Goal: Information Seeking & Learning: Learn about a topic

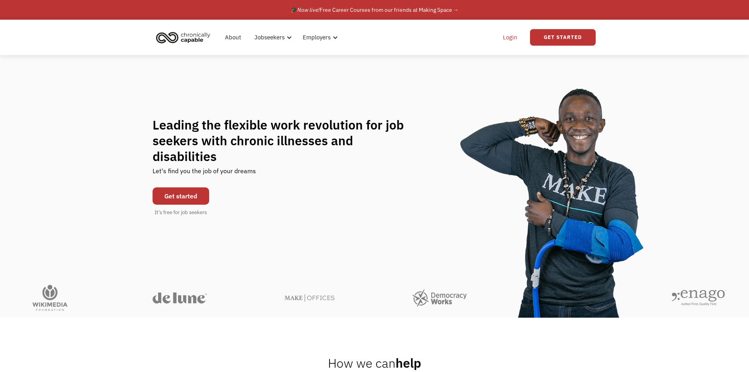
click at [511, 38] on link "Login" at bounding box center [510, 37] width 24 height 25
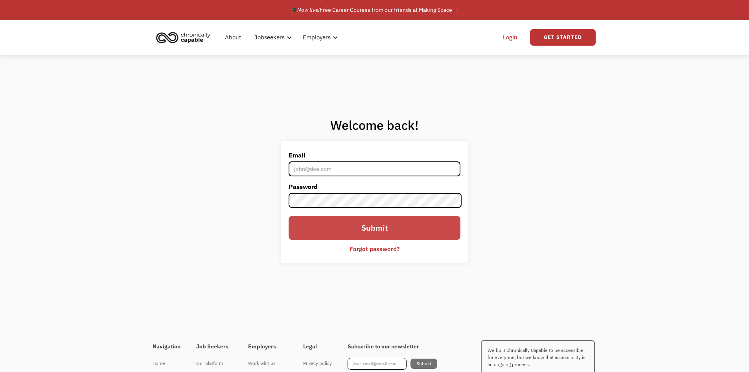
type input "[EMAIL_ADDRESS][DOMAIN_NAME]"
click at [353, 230] on input "Submit" at bounding box center [374, 228] width 171 height 24
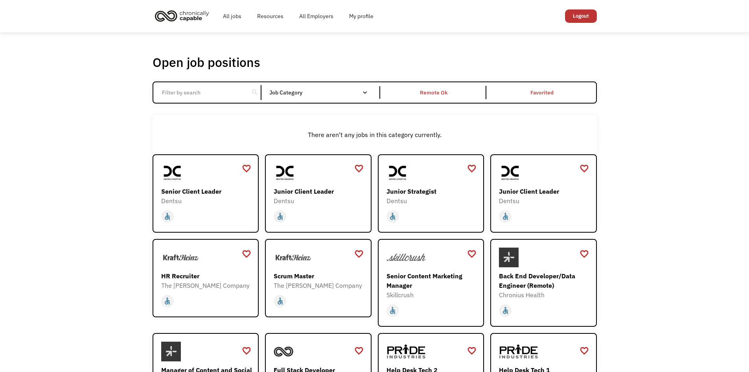
click at [216, 92] on input "Email Form" at bounding box center [201, 92] width 88 height 15
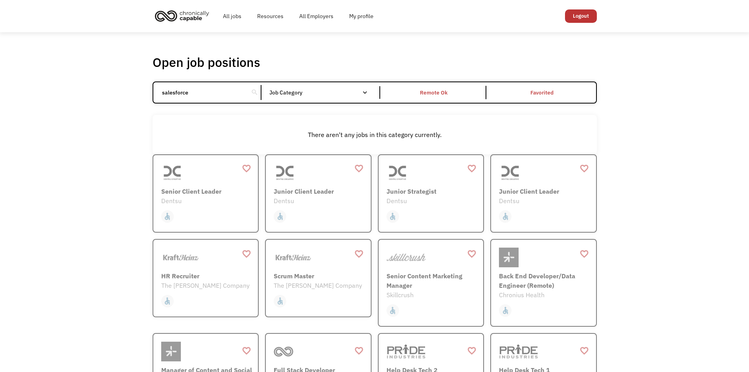
type input "salesforce"
click input "Email Form" at bounding box center [0, 0] width 0 height 0
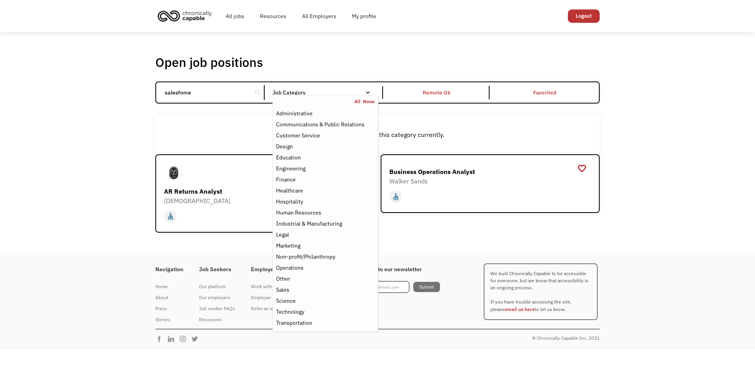
click at [373, 94] on div "Job Category" at bounding box center [326, 93] width 106 height 6
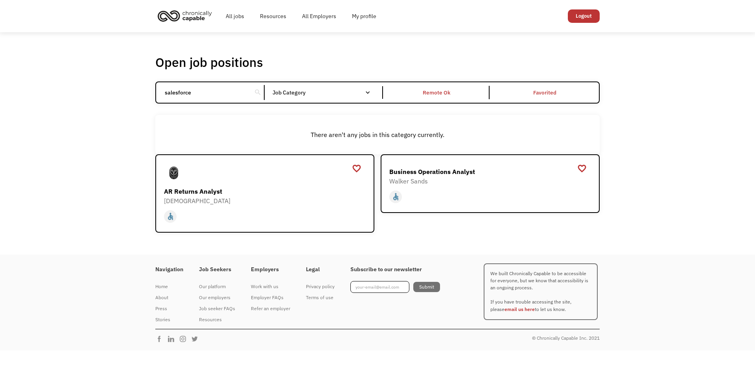
click at [373, 94] on div "Job Category" at bounding box center [326, 93] width 106 height 6
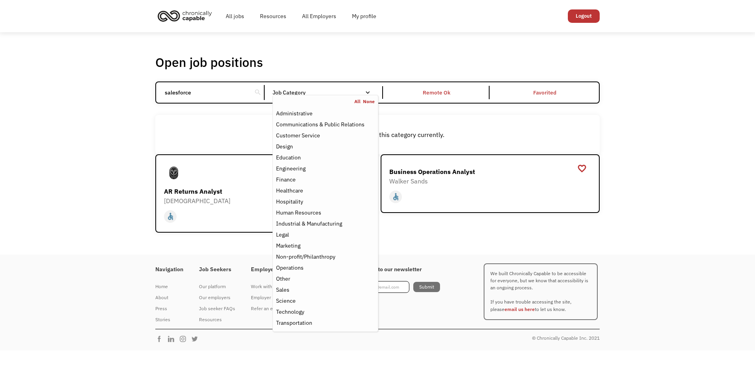
click at [373, 94] on div "Job Category" at bounding box center [326, 93] width 106 height 6
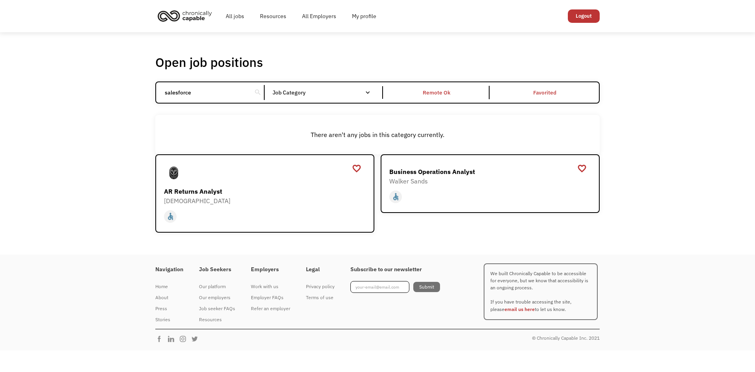
click at [373, 94] on div "Job Category" at bounding box center [326, 93] width 106 height 6
click at [451, 171] on div "Business Operations Analyst" at bounding box center [491, 171] width 204 height 9
click at [187, 186] on div "AR Returns Analyst Samsara https://boards.greenhouse.io/samsara/jobs/5098567?gh…" at bounding box center [266, 184] width 204 height 42
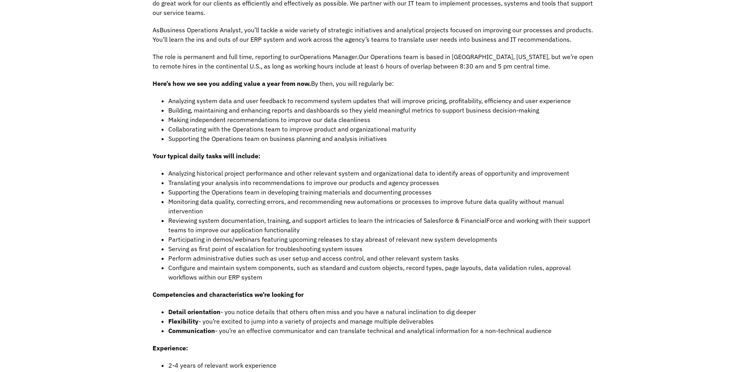
scroll to position [354, 0]
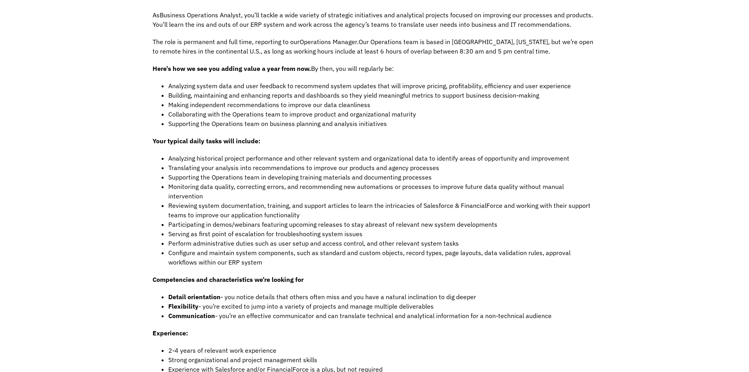
drag, startPoint x: 753, startPoint y: 64, endPoint x: 755, endPoint y: 186, distance: 121.9
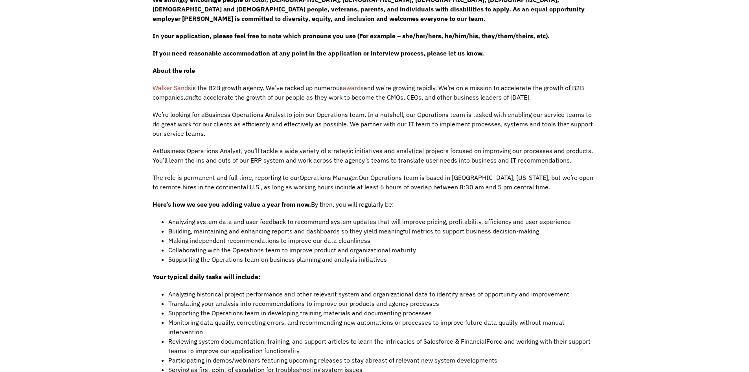
scroll to position [142, 0]
